Goal: Communication & Community: Ask a question

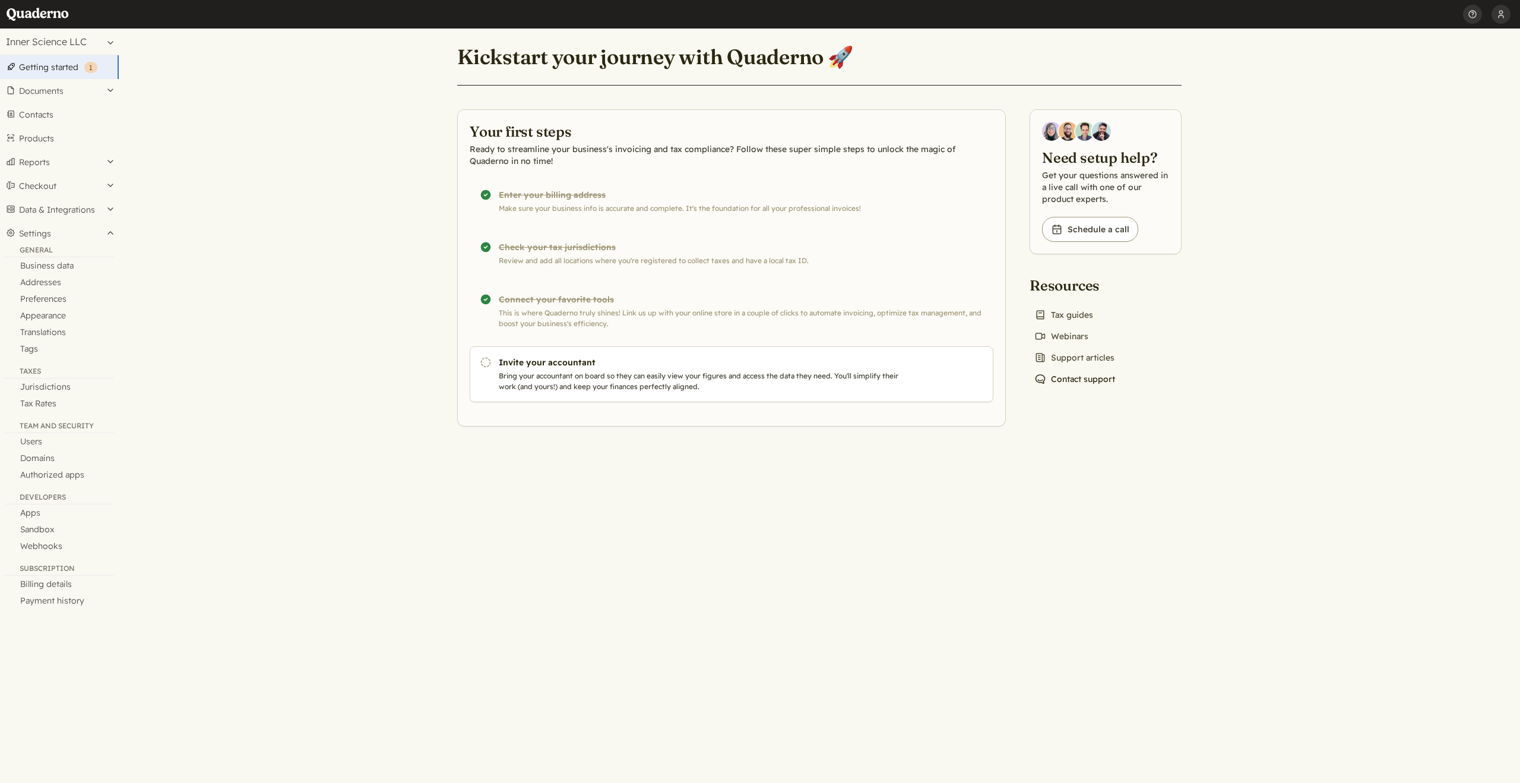
click at [1089, 379] on link "Chat icon Contact support" at bounding box center [1075, 379] width 90 height 17
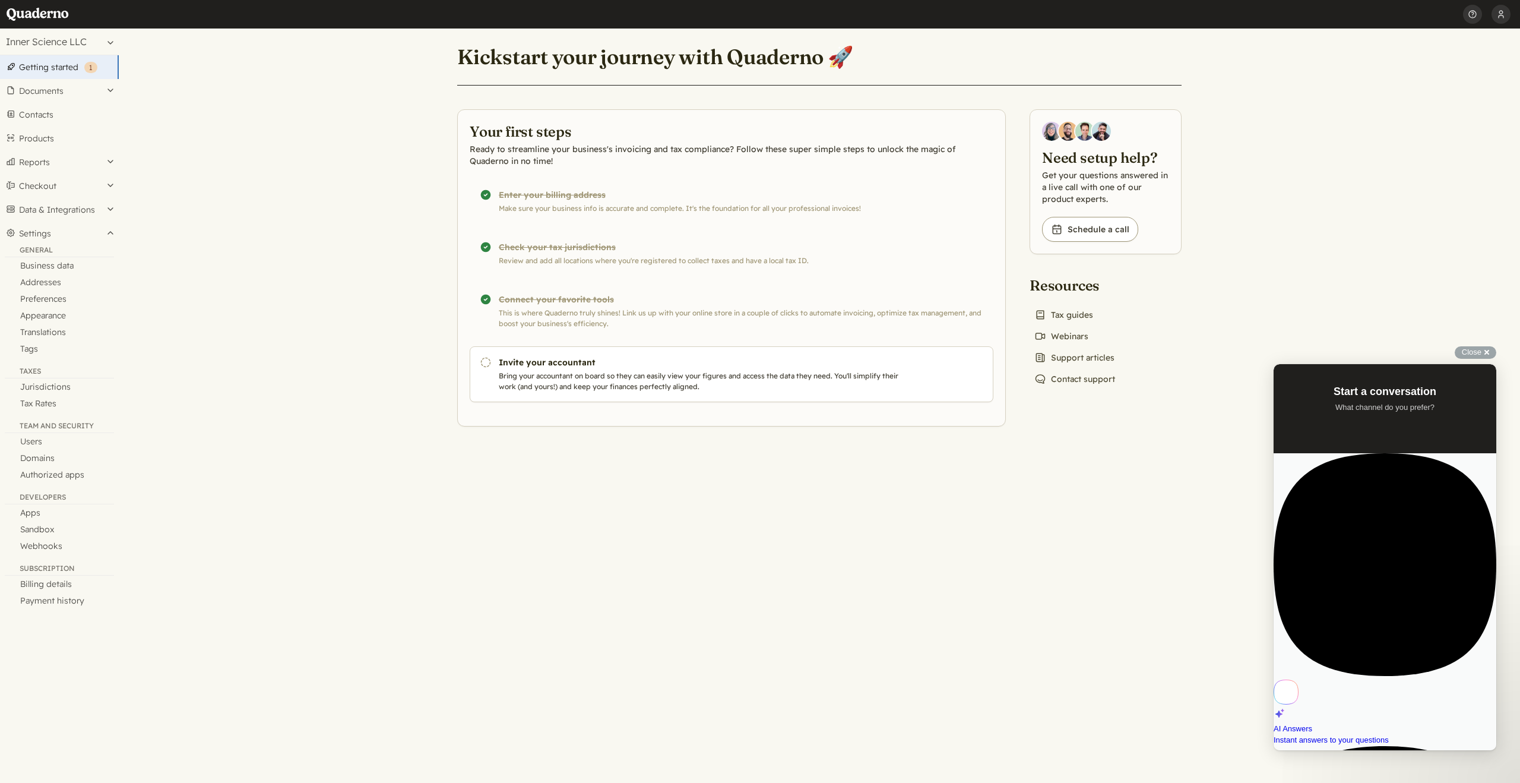
click at [862, 561] on main "Kickstart your journey with Quaderno 🚀 Your first steps Ready to streamline you…" at bounding box center [819, 406] width 1401 height 754
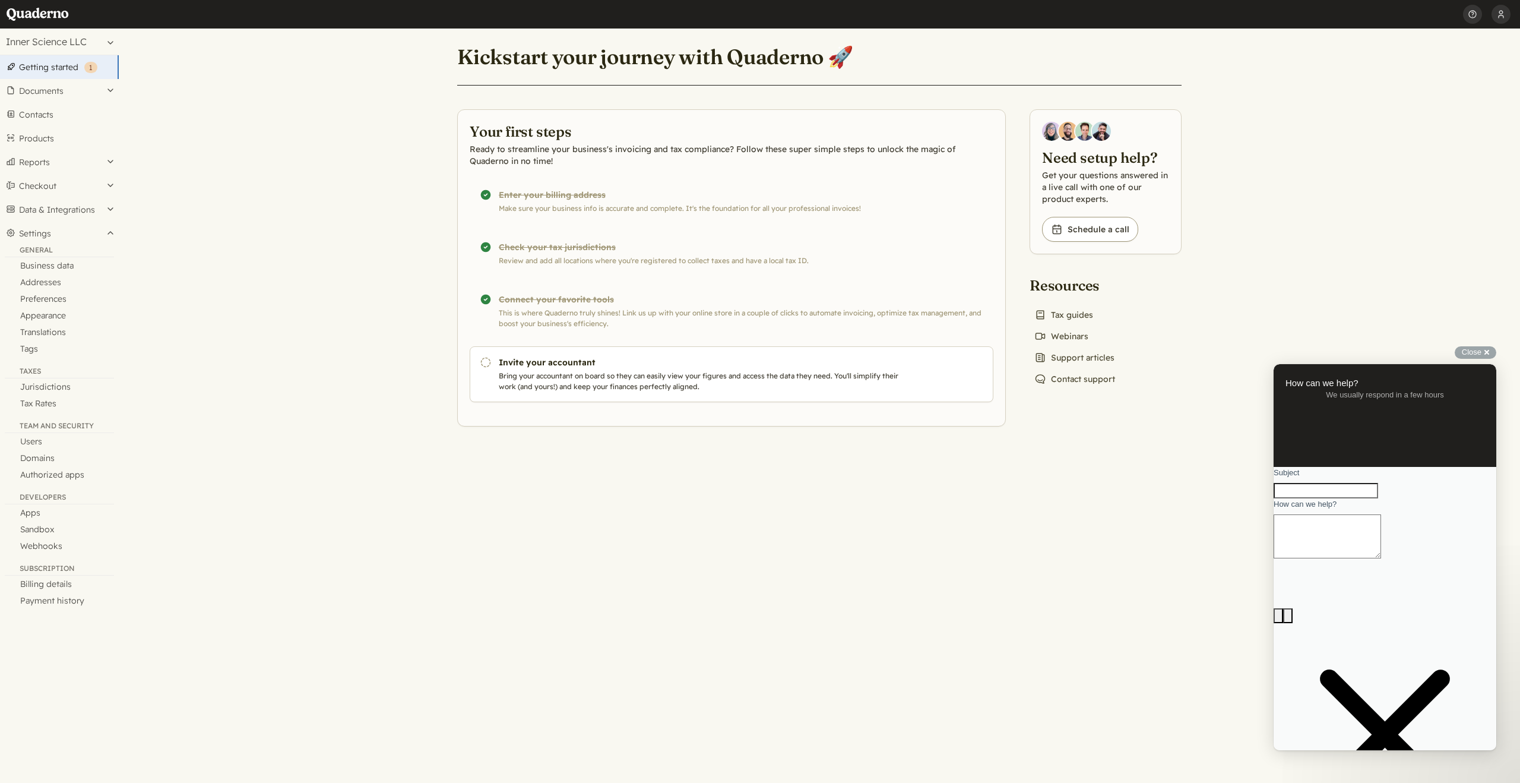
click at [1326, 498] on input "Subject" at bounding box center [1326, 490] width 105 height 15
type input "Quaderno for tax Reporting & Registration"
click at [1314, 558] on textarea "How can we help?" at bounding box center [1327, 536] width 107 height 44
type textarea "Hello,"
click at [1488, 351] on div "Close cross-small" at bounding box center [1476, 352] width 42 height 12
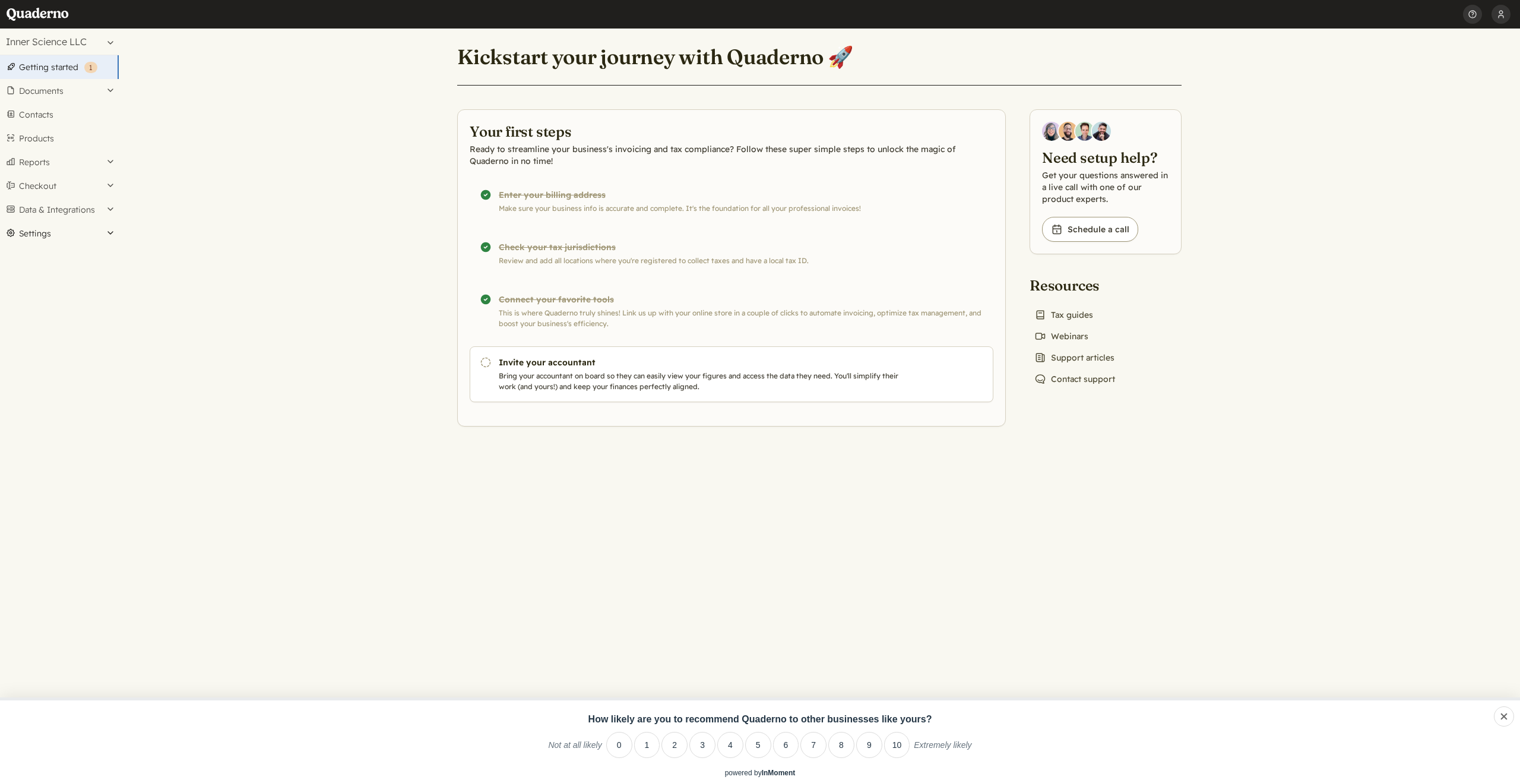
click at [79, 235] on button "Settings" at bounding box center [59, 233] width 119 height 24
click at [51, 581] on link "Billing details" at bounding box center [59, 583] width 119 height 17
click at [1085, 379] on link "Chat icon Contact support" at bounding box center [1075, 379] width 90 height 17
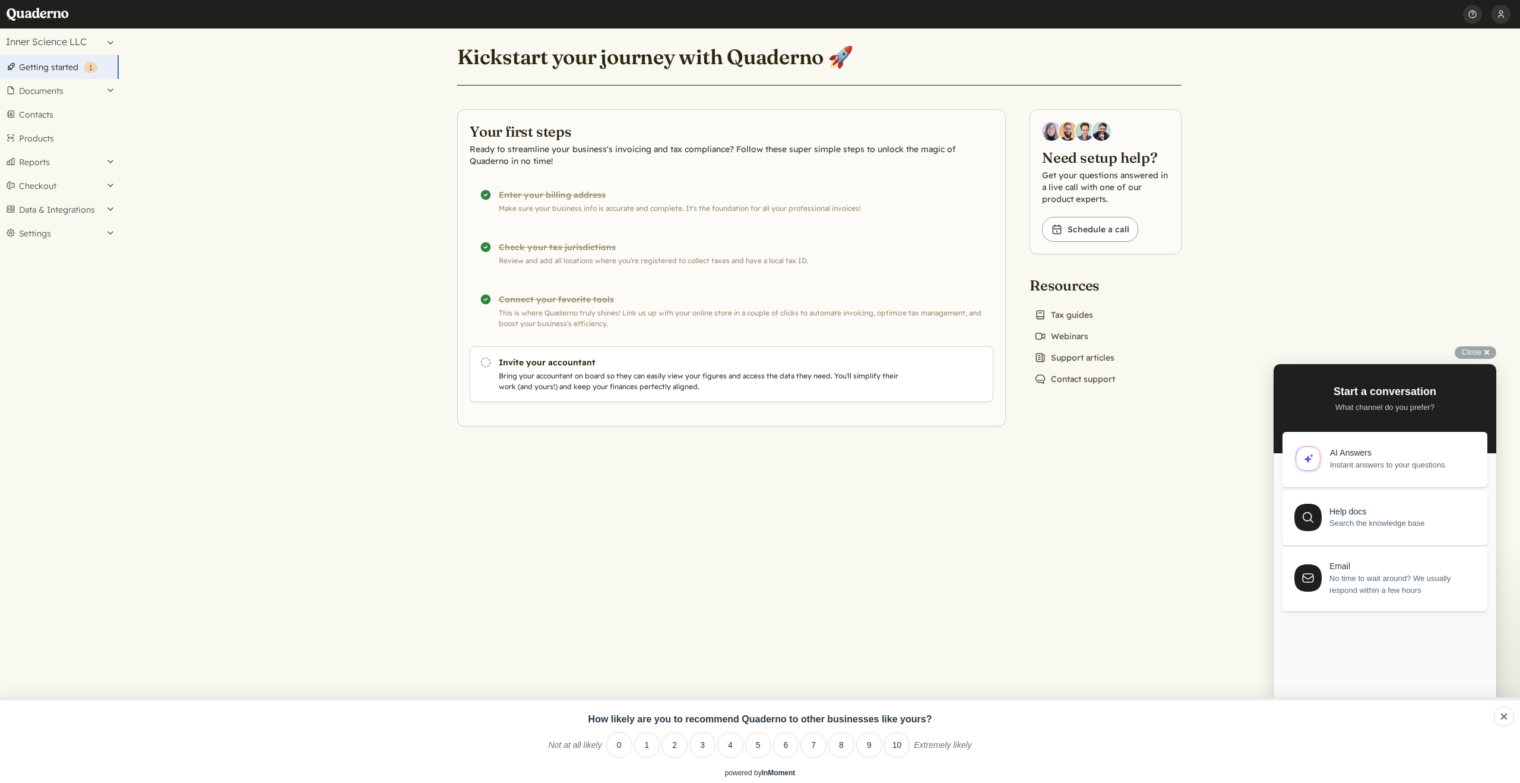
click at [1364, 583] on span "No time to wait around? We usually respond within a few hours" at bounding box center [1402, 584] width 144 height 24
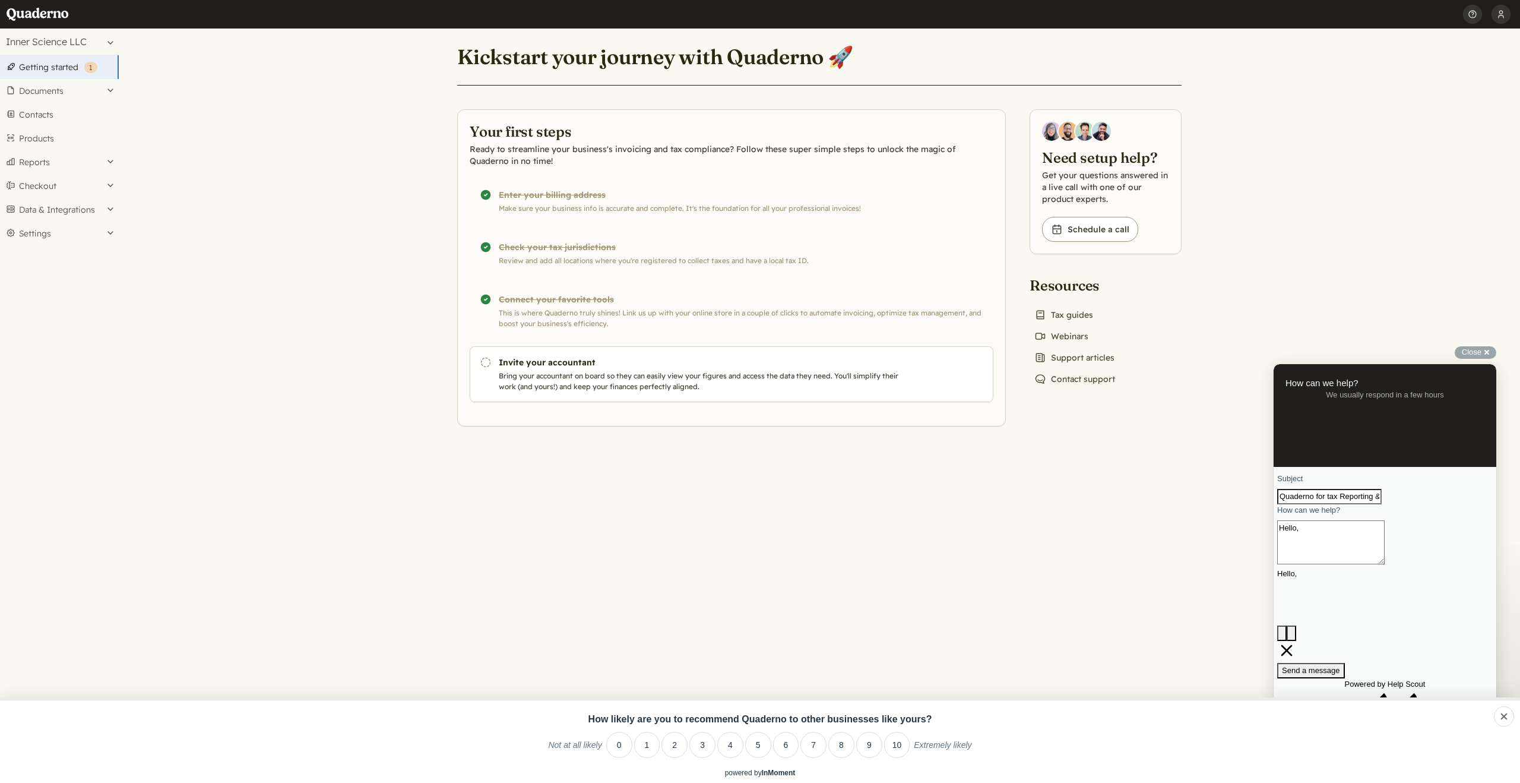
drag, startPoint x: 1330, startPoint y: 568, endPoint x: 1287, endPoint y: 566, distance: 43.4
click at [1285, 567] on div "Subject Quaderno for tax Reporting & Registration How can we help? Hello, Hello…" at bounding box center [1385, 575] width 216 height 205
paste textarea "Quaderno Team, I’m currently reviewing Quaderno as a solution for handling our …"
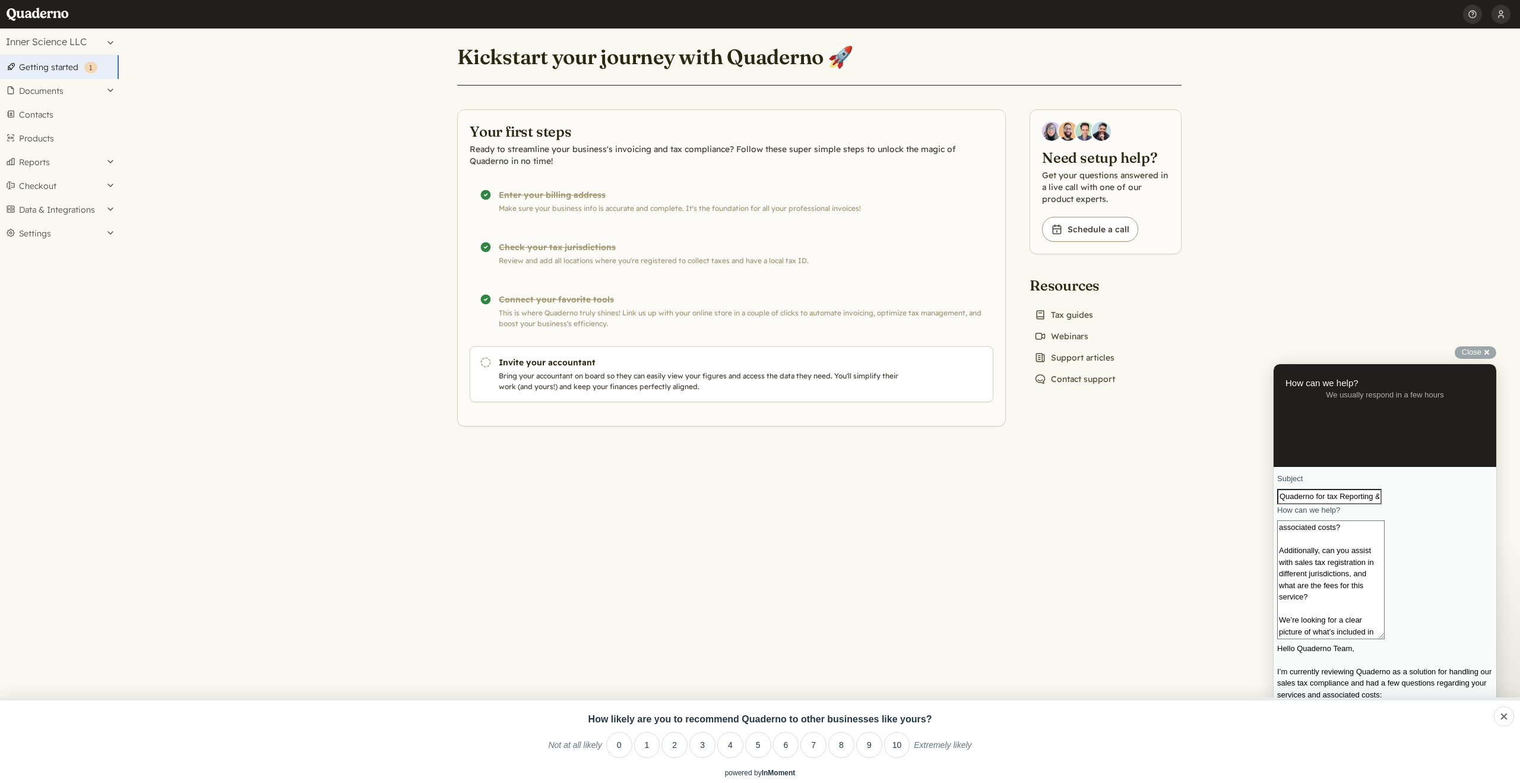
click at [1385, 624] on textarea "Hello Quaderno Team, I’m currently reviewing Quaderno as a solution for handlin…" at bounding box center [1330, 579] width 107 height 119
click at [1376, 639] on textarea "Hello Quaderno Team, I’m currently reviewing Quaderno as a solution for handlin…" at bounding box center [1330, 579] width 107 height 119
type textarea "Hello Quaderno Team, I’m currently reviewing Quaderno as a solution for handlin…"
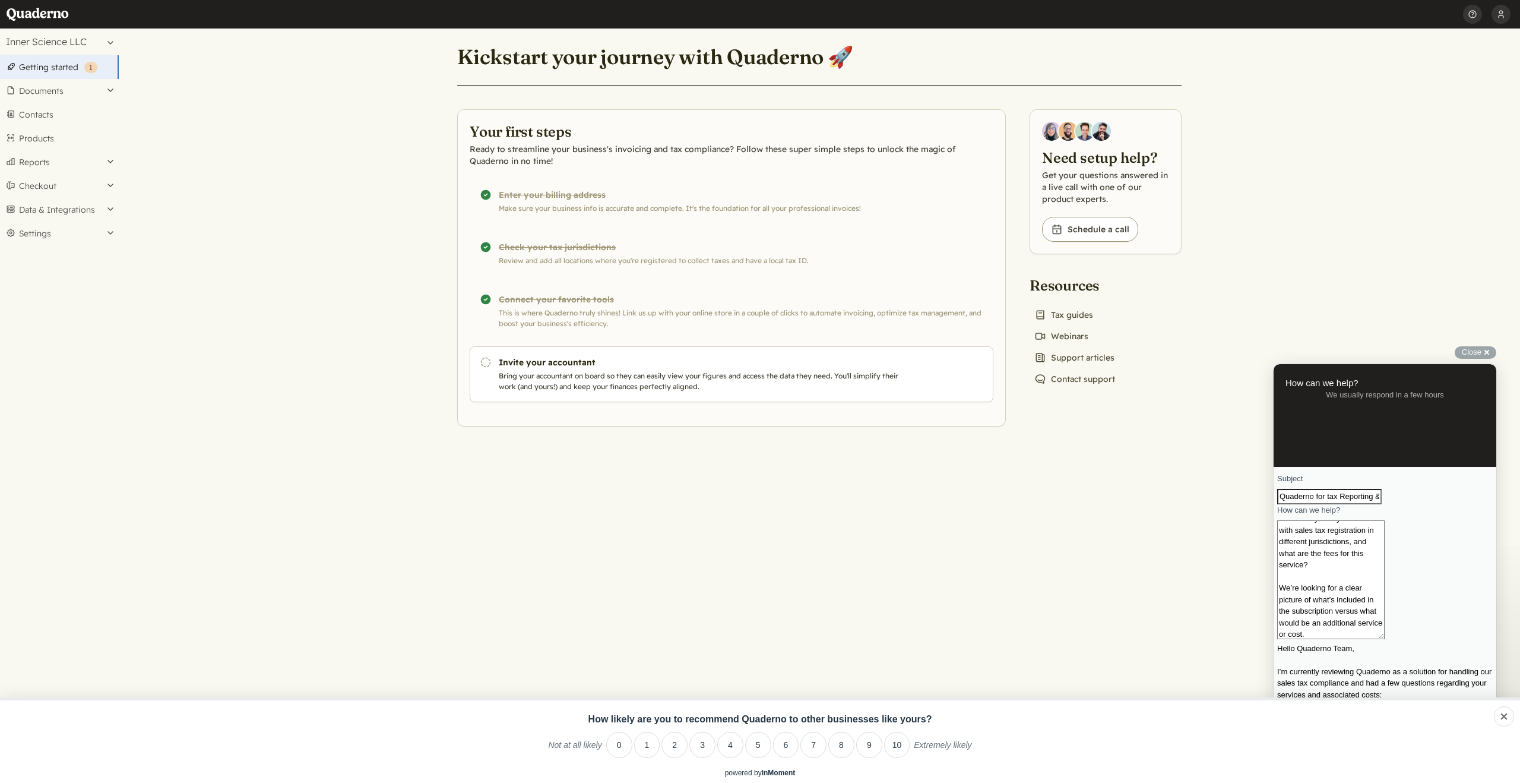
click at [1385, 374] on span "Go back" at bounding box center [1385, 369] width 0 height 9
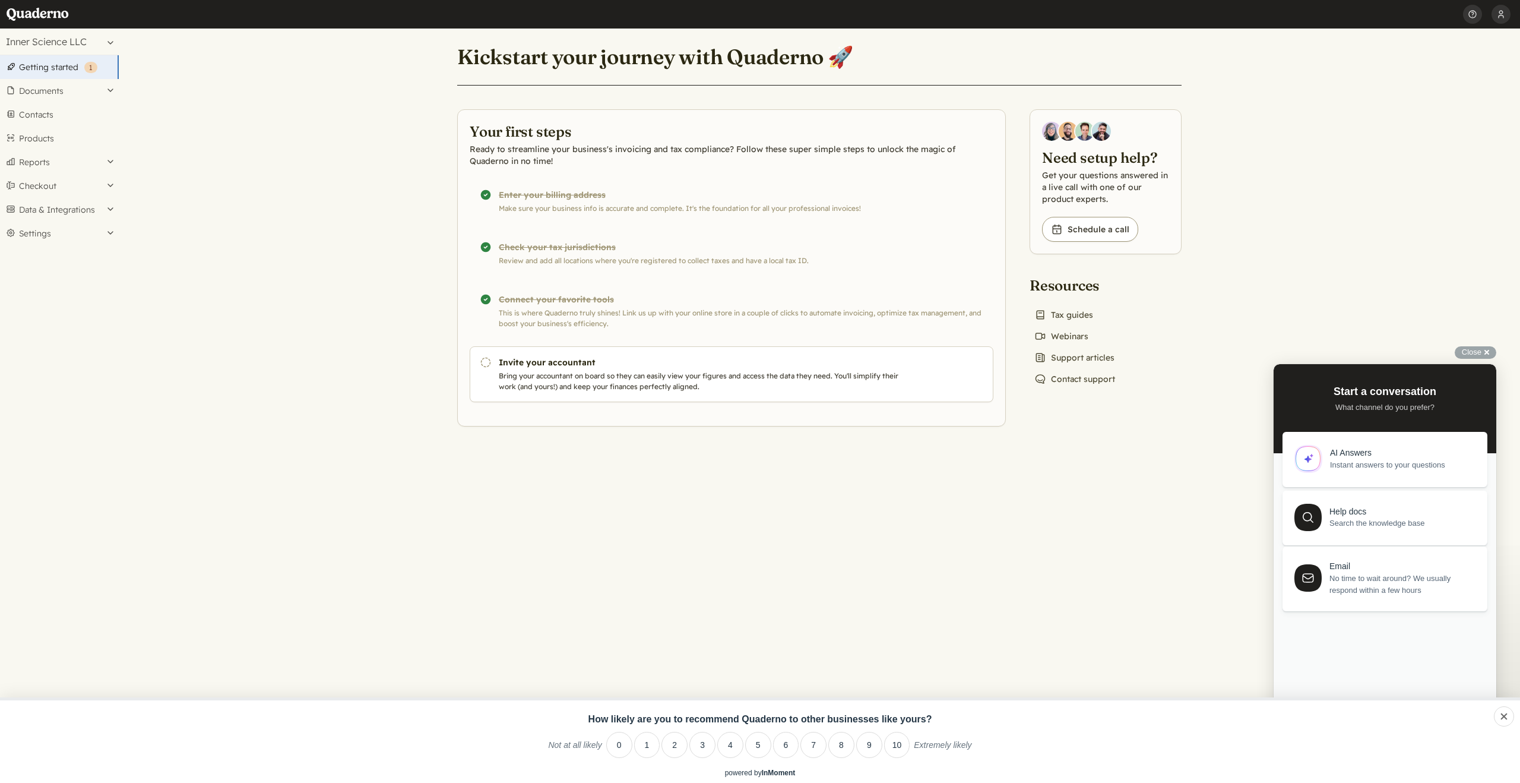
click at [1360, 573] on span "No time to wait around? We usually respond within a few hours" at bounding box center [1402, 584] width 144 height 24
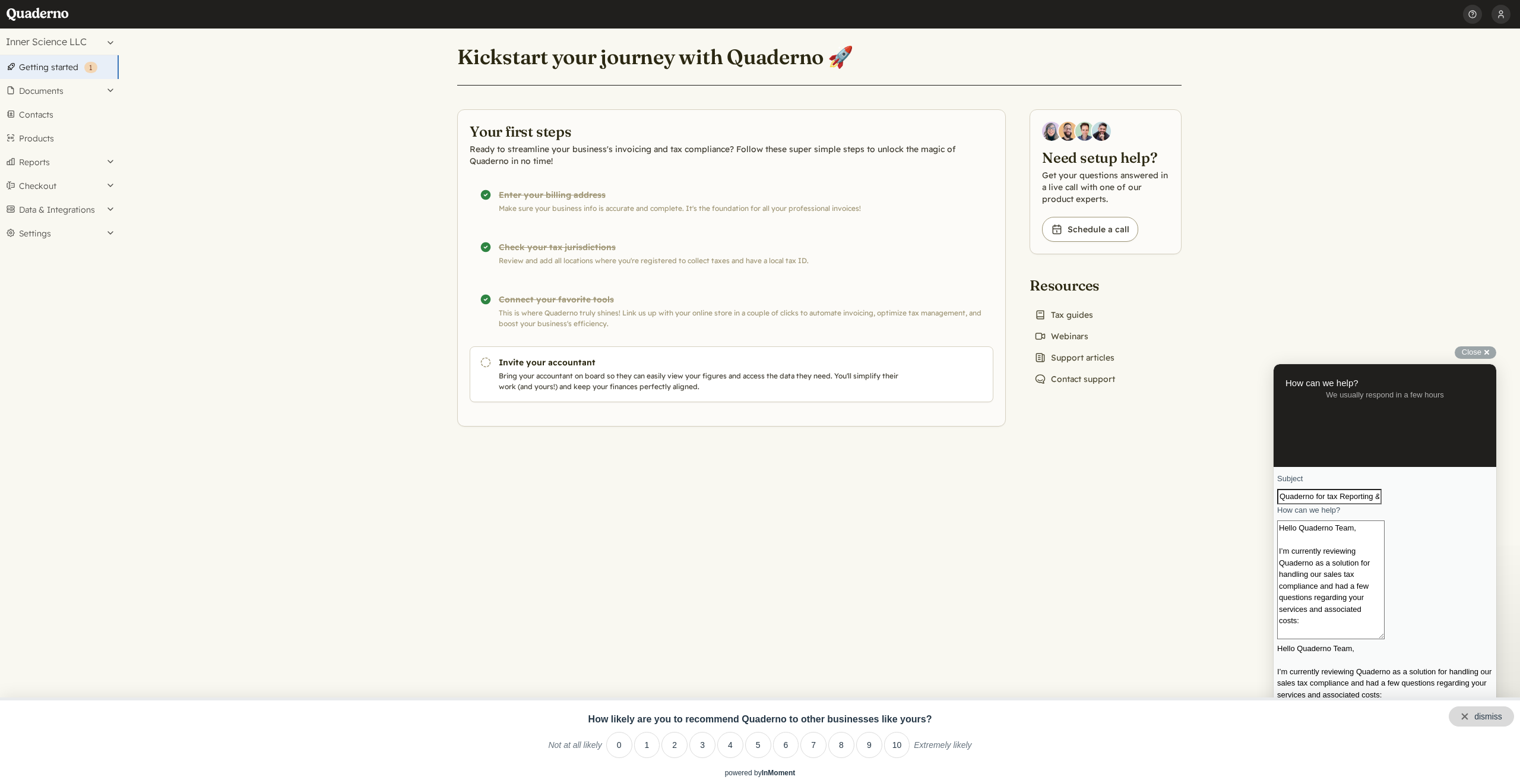
click at [1482, 715] on div "dismiss" at bounding box center [1488, 716] width 28 height 10
